Goal: Information Seeking & Learning: Find specific fact

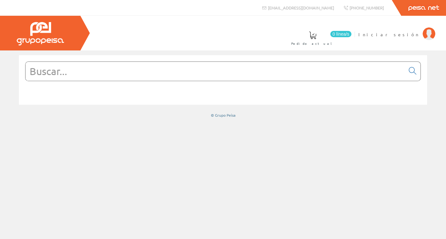
click at [240, 76] on input "text" at bounding box center [215, 71] width 379 height 19
paste input "1452851"
type input "1452851"
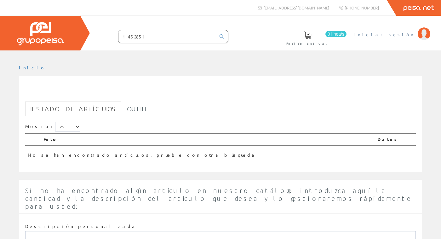
click at [403, 33] on span "Iniciar sesión" at bounding box center [384, 34] width 61 height 6
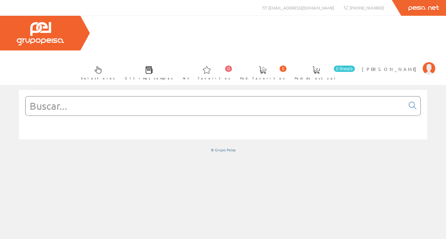
click at [148, 96] on input "text" at bounding box center [215, 105] width 379 height 19
paste input "1452851"
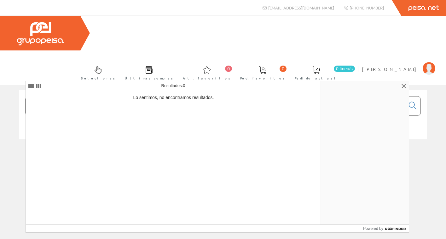
type input "1452851"
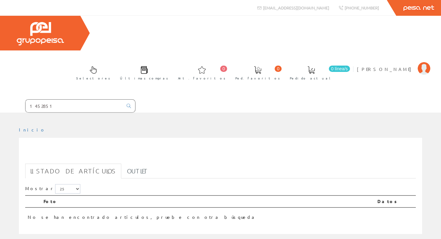
drag, startPoint x: 61, startPoint y: 69, endPoint x: 11, endPoint y: 70, distance: 49.8
click at [11, 99] on form "1452851" at bounding box center [67, 105] width 135 height 13
paste input "SACB-8/16-L-C SCO"
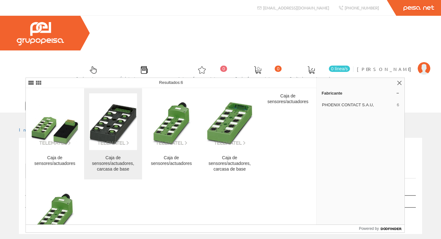
type input "SACB-8/16-L-C SCO"
click at [107, 156] on div "Caja de sensores/actuadores, carcasa de base" at bounding box center [113, 163] width 48 height 17
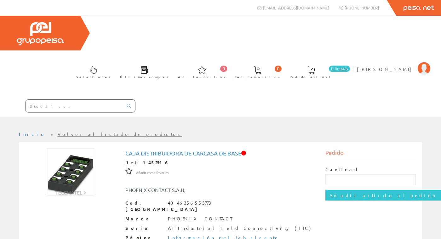
click at [66, 100] on input "text" at bounding box center [74, 106] width 97 height 13
paste input "SACB-8/16-L-C SCO"
type input "SACB-8/16-L-C SCO"
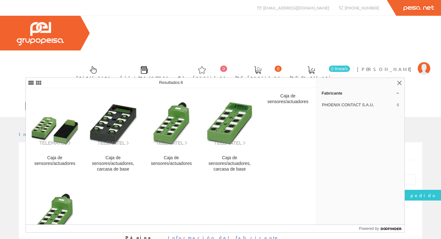
drag, startPoint x: 82, startPoint y: 72, endPoint x: -52, endPoint y: 72, distance: 134.5
click at [0, 72] on html "info@peisa.com Peisa Net 0 0" at bounding box center [220, 119] width 441 height 239
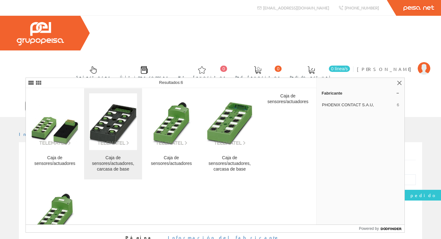
click at [126, 119] on img at bounding box center [113, 122] width 48 height 48
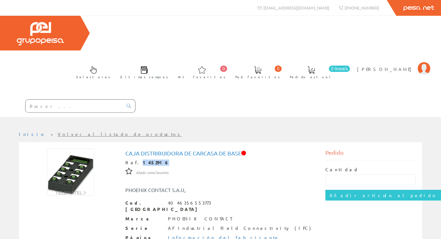
drag, startPoint x: 154, startPoint y: 126, endPoint x: 135, endPoint y: 130, distance: 19.9
click at [135, 159] on div "Ref. 1452916" at bounding box center [220, 162] width 191 height 6
copy strong "1452916"
click at [78, 100] on input "text" at bounding box center [74, 106] width 97 height 13
paste input "SACB-8/16-L-C SCO P"
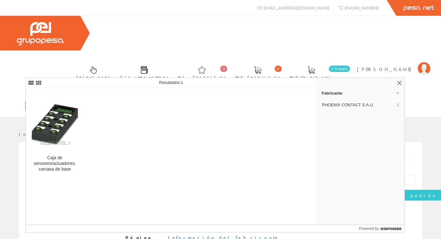
type input "SACB-8/16-L-C SCO P"
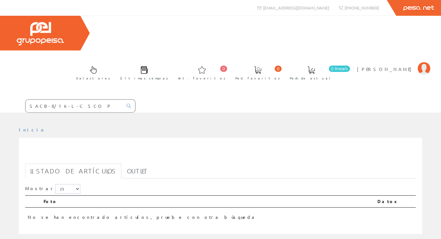
drag, startPoint x: 94, startPoint y: 72, endPoint x: -20, endPoint y: 78, distance: 114.2
click at [0, 78] on html "SACB-8/16-L-C SCO P 0 0" at bounding box center [220, 119] width 441 height 239
click at [43, 100] on input "text" at bounding box center [74, 106] width 97 height 13
paste input "SACB-8/16-L-C SCO P"
type input "SACB-8/16-L-C SCO P"
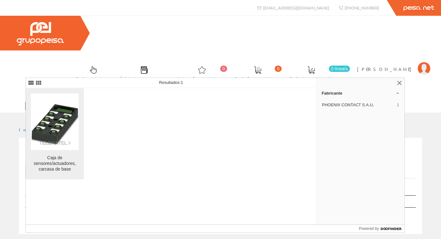
click at [48, 150] on link "Caja de sensores/actuadores, carcasa de base" at bounding box center [55, 133] width 58 height 91
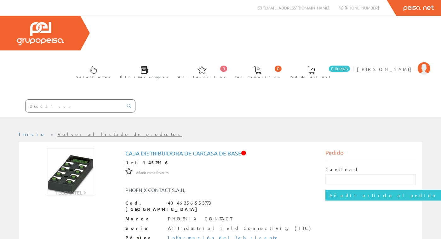
click at [55, 100] on input "text" at bounding box center [74, 106] width 97 height 13
paste input "SACB-8/16-L-C SCO"
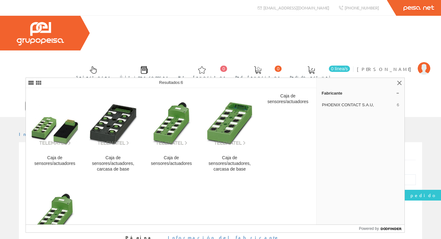
type input "SACB-8/16-L-C SCO"
click at [128, 104] on icon at bounding box center [129, 106] width 4 height 4
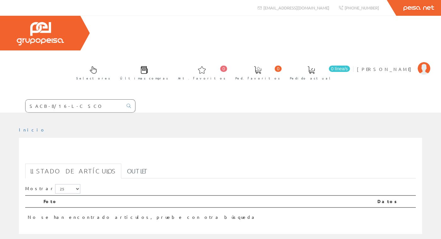
click at [52, 164] on link "Listado de artículos" at bounding box center [73, 171] width 96 height 15
click at [86, 100] on input "SACB-8/16-L-C SCO" at bounding box center [74, 106] width 97 height 13
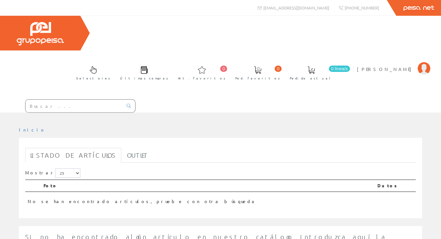
click at [86, 100] on input "text" at bounding box center [74, 106] width 97 height 13
paste input "SACB-8/16-L-C SCO"
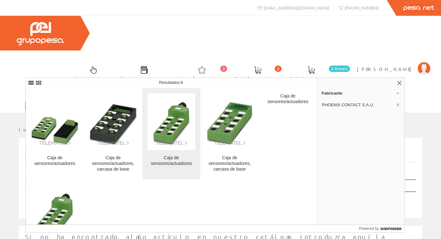
type input "SACB-8/16-L-C SCO"
click at [161, 126] on img at bounding box center [171, 122] width 48 height 48
